Goal: Task Accomplishment & Management: Use online tool/utility

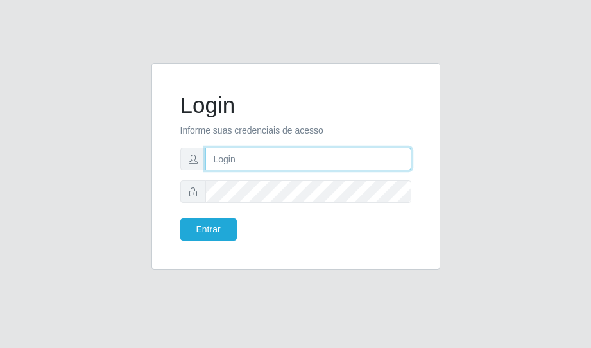
click at [230, 159] on input "text" at bounding box center [308, 159] width 206 height 22
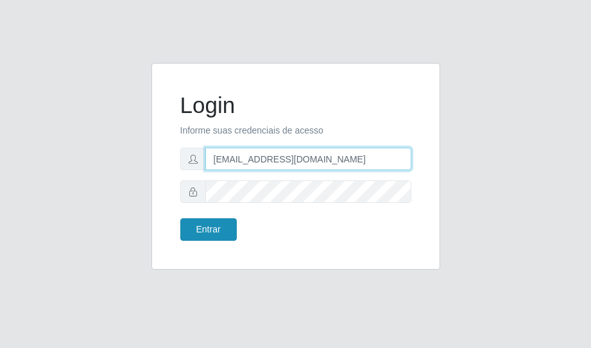
type input "[EMAIL_ADDRESS][DOMAIN_NAME]"
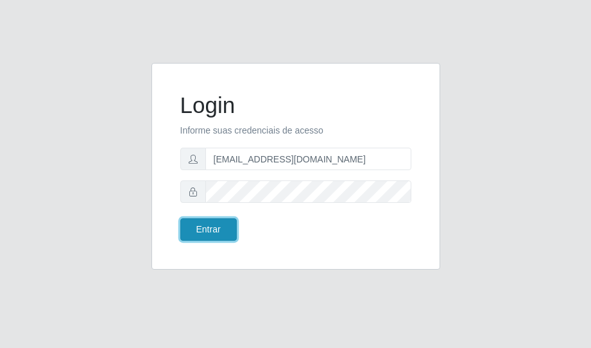
click at [220, 224] on button "Entrar" at bounding box center [208, 229] width 56 height 22
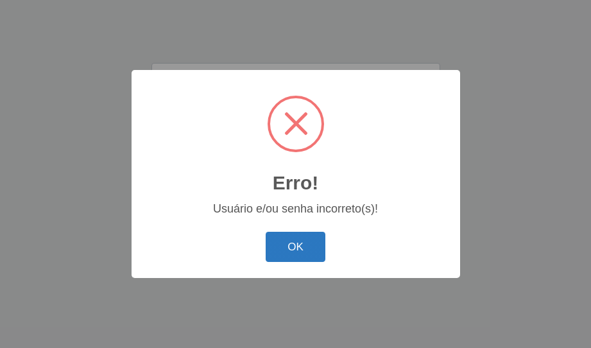
click at [287, 242] on button "OK" at bounding box center [296, 247] width 60 height 30
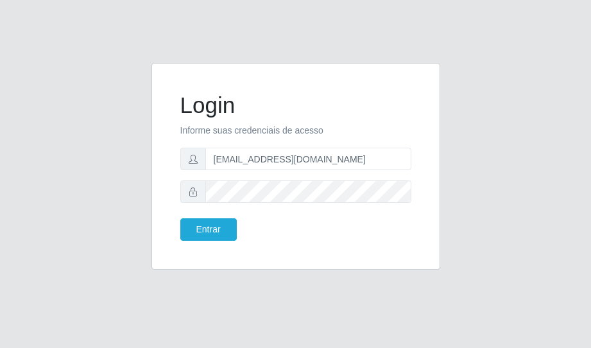
click at [497, 79] on div "Login Informe suas credenciais de acesso [EMAIL_ADDRESS][DOMAIN_NAME] Entrar" at bounding box center [296, 174] width 462 height 222
click at [198, 221] on button "Entrar" at bounding box center [208, 229] width 56 height 22
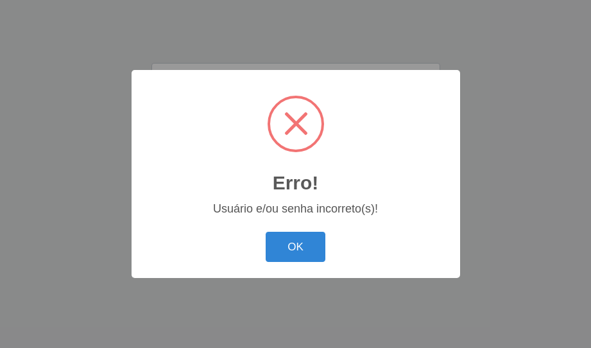
click at [502, 96] on div "Erro! × Usuário e/ou senha incorreto(s)! OK Cancel" at bounding box center [295, 174] width 591 height 348
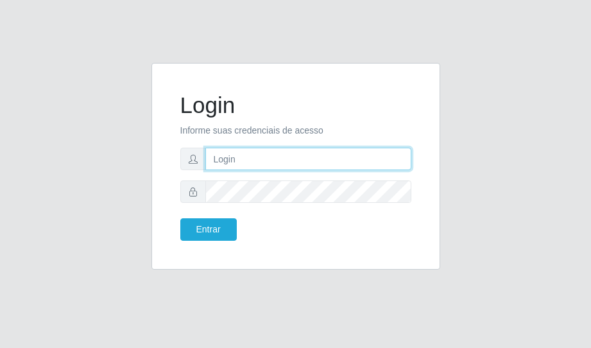
click at [252, 166] on input "text" at bounding box center [308, 159] width 206 height 22
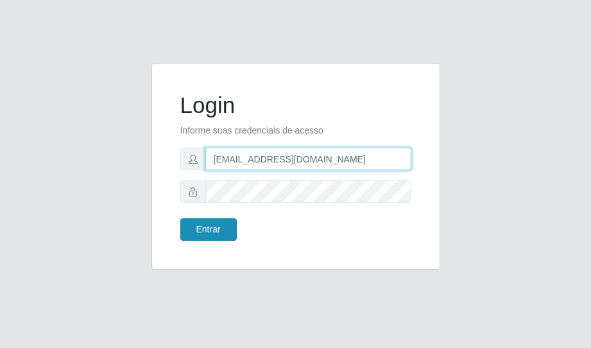
type input "[EMAIL_ADDRESS][DOMAIN_NAME]"
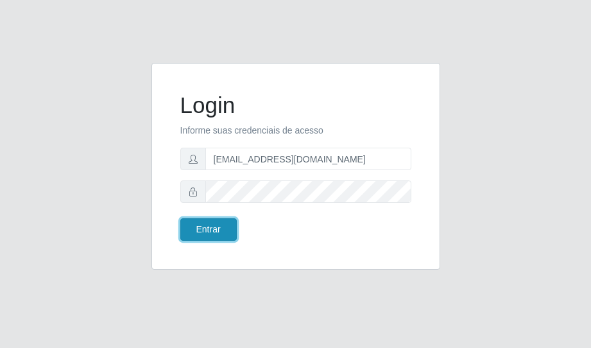
click at [222, 226] on button "Entrar" at bounding box center [208, 229] width 56 height 22
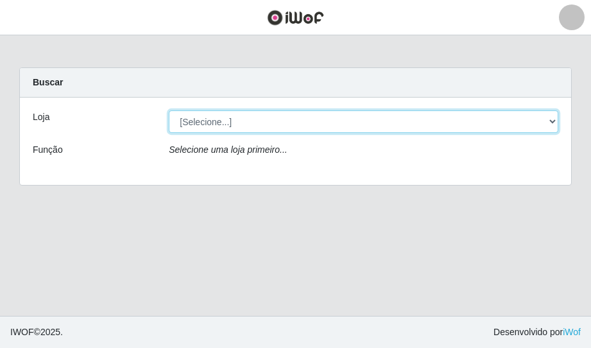
click at [169, 110] on select "[Selecione...] Rede Potiguar 6 - Extremoz" at bounding box center [364, 121] width 390 height 22
select select "80"
click option "Rede Potiguar 6 - Extremoz" at bounding box center [0, 0] width 0 height 0
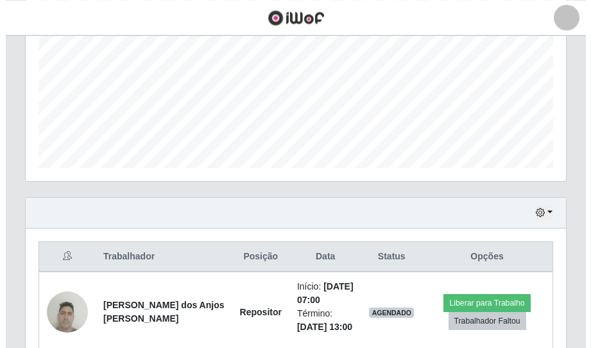
scroll to position [356, 0]
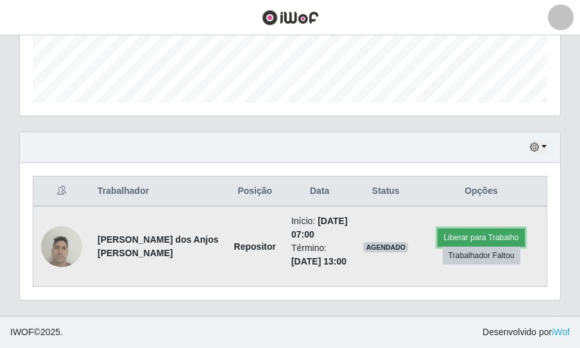
click at [489, 233] on button "Liberar para Trabalho" at bounding box center [481, 238] width 87 height 18
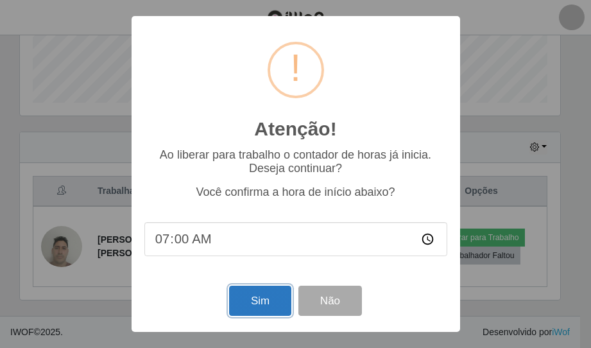
click at [266, 302] on button "Sim" at bounding box center [260, 301] width 62 height 30
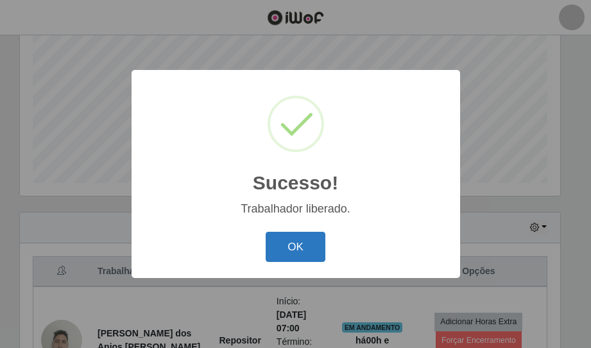
click at [309, 243] on button "OK" at bounding box center [296, 247] width 60 height 30
